Goal: Navigation & Orientation: Go to known website

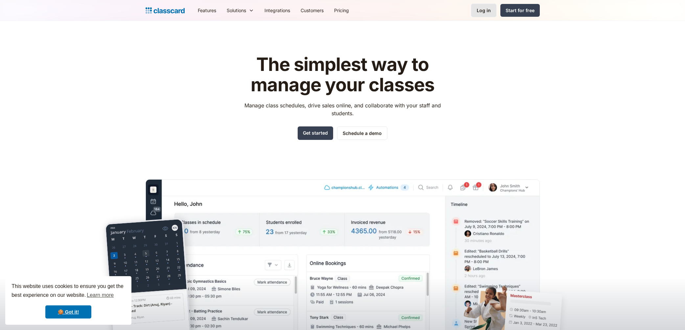
click at [488, 13] on div "Log in" at bounding box center [484, 10] width 14 height 7
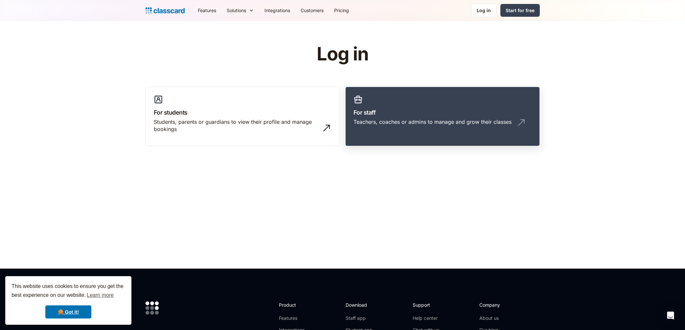
click at [427, 114] on h3 "For staff" at bounding box center [442, 112] width 178 height 9
